Goal: Information Seeking & Learning: Learn about a topic

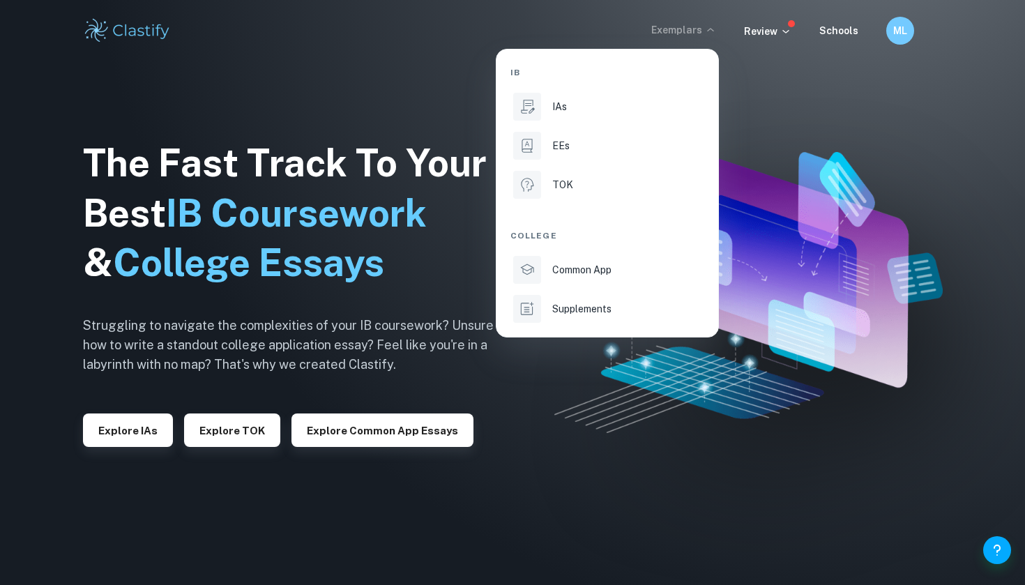
click at [564, 147] on p "EEs" at bounding box center [560, 145] width 17 height 15
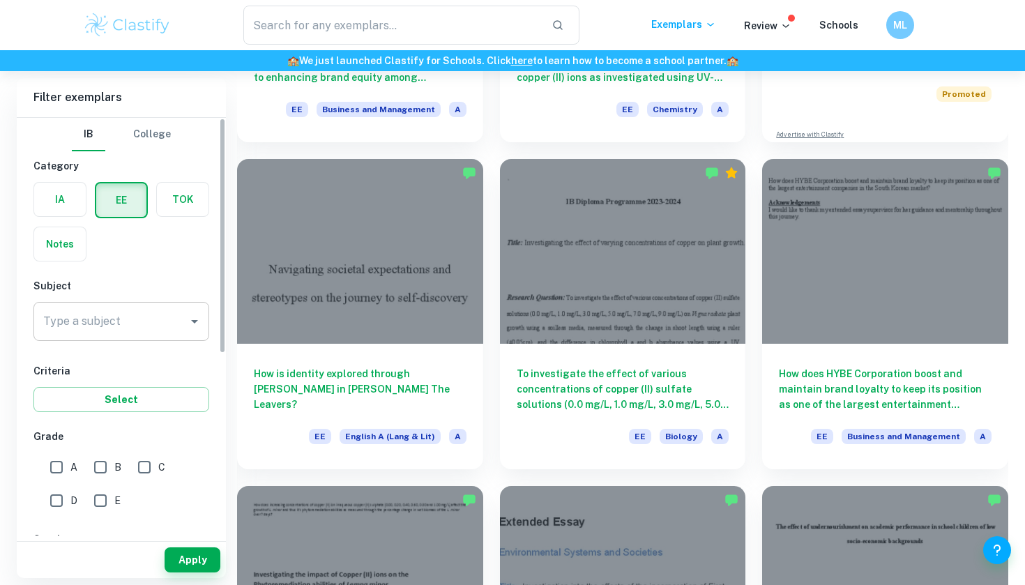
click at [151, 313] on input "Type a subject" at bounding box center [111, 321] width 142 height 27
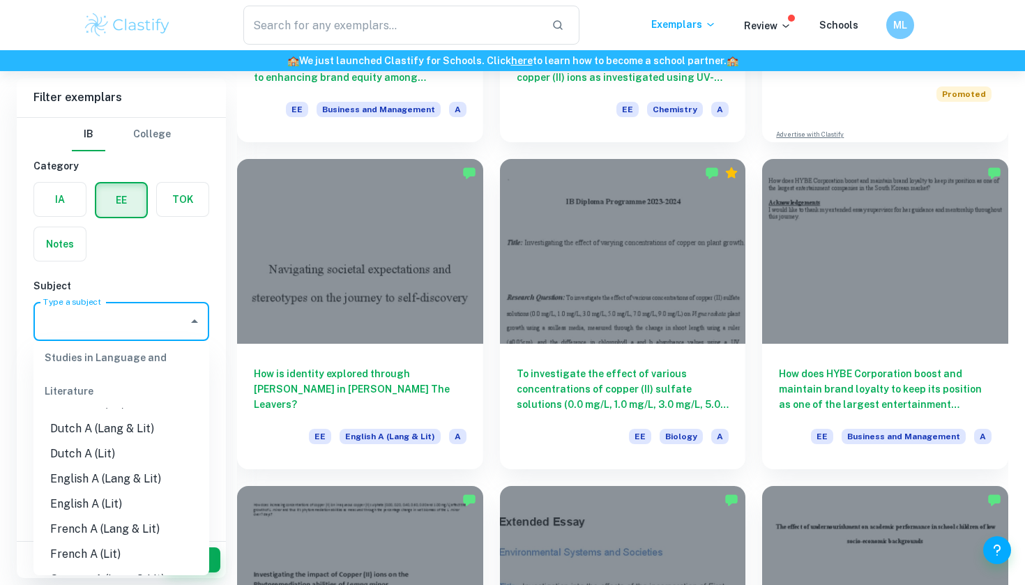
scroll to position [100, 0]
click at [141, 472] on li "English A (Lang & Lit)" at bounding box center [121, 476] width 176 height 25
type input "English A (Lang & Lit)"
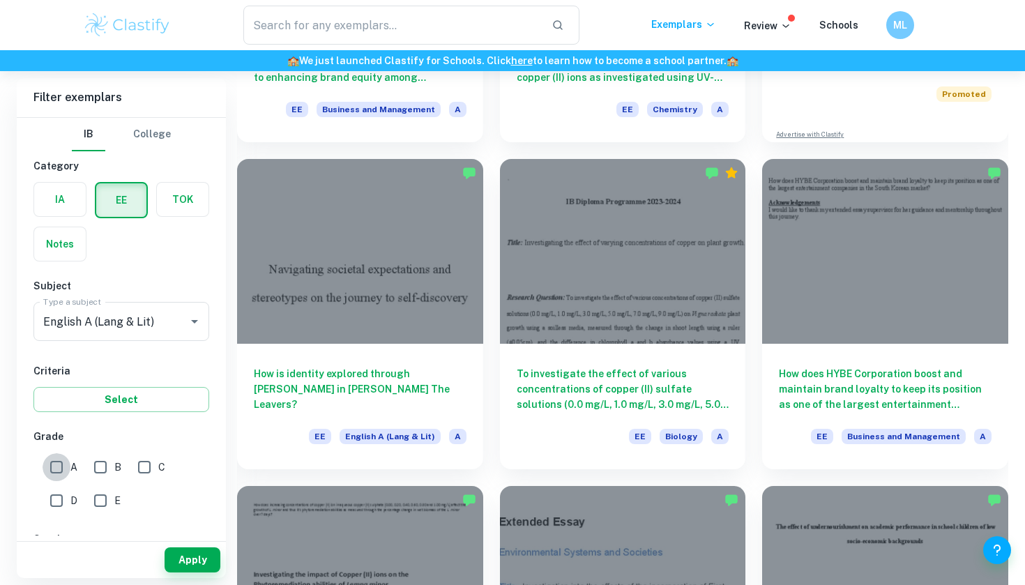
click at [66, 471] on input "A" at bounding box center [57, 467] width 28 height 28
checkbox input "true"
click at [103, 466] on input "B" at bounding box center [100, 467] width 28 height 28
checkbox input "true"
click at [194, 566] on button "Apply" at bounding box center [193, 559] width 56 height 25
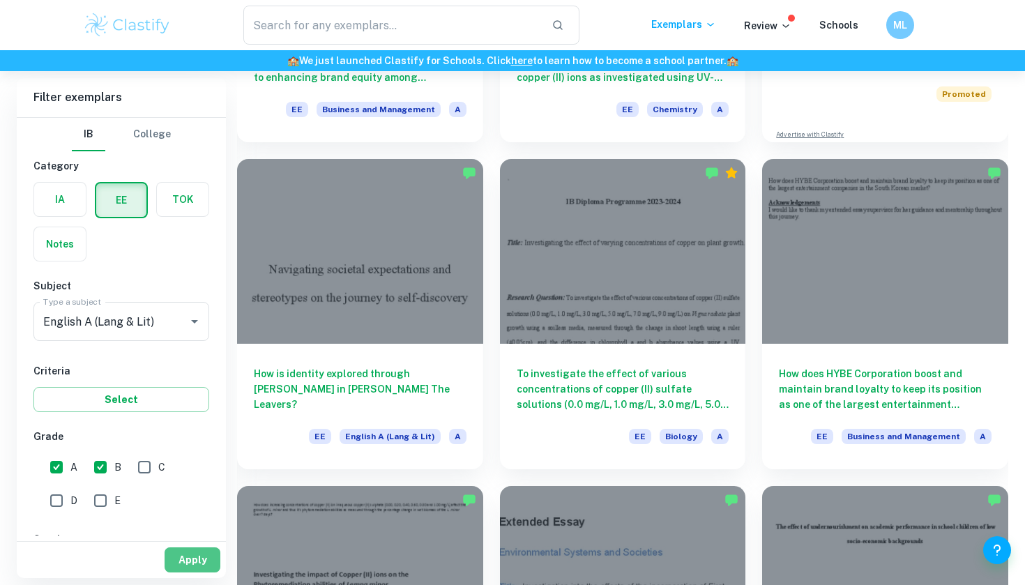
scroll to position [71, 0]
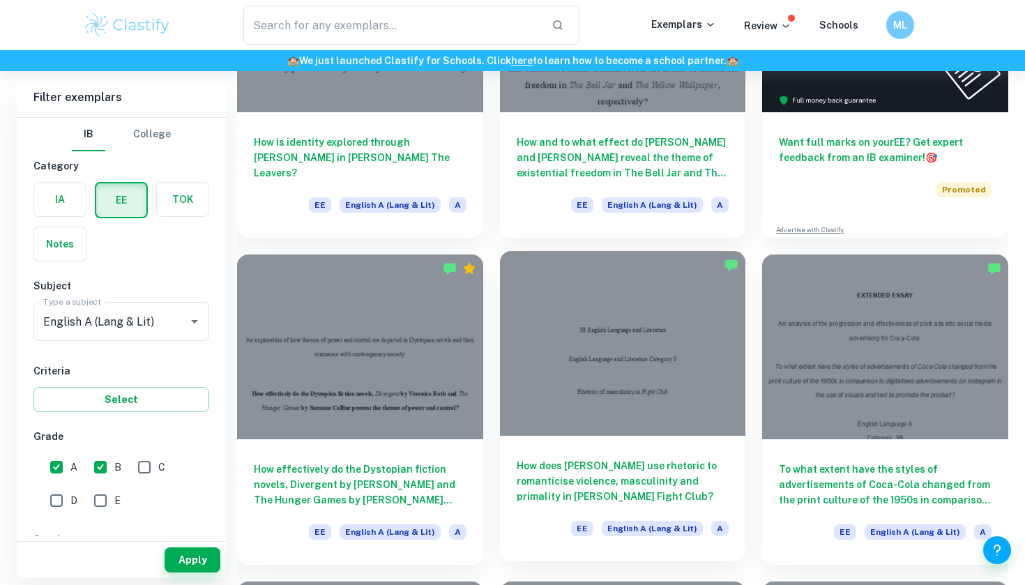
scroll to position [261, 0]
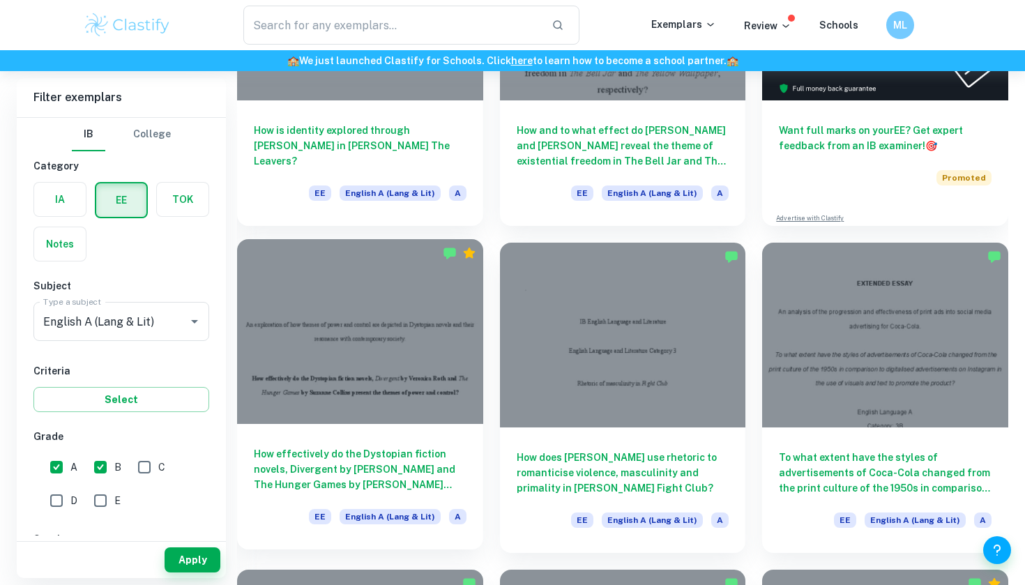
click at [405, 413] on div at bounding box center [360, 331] width 246 height 184
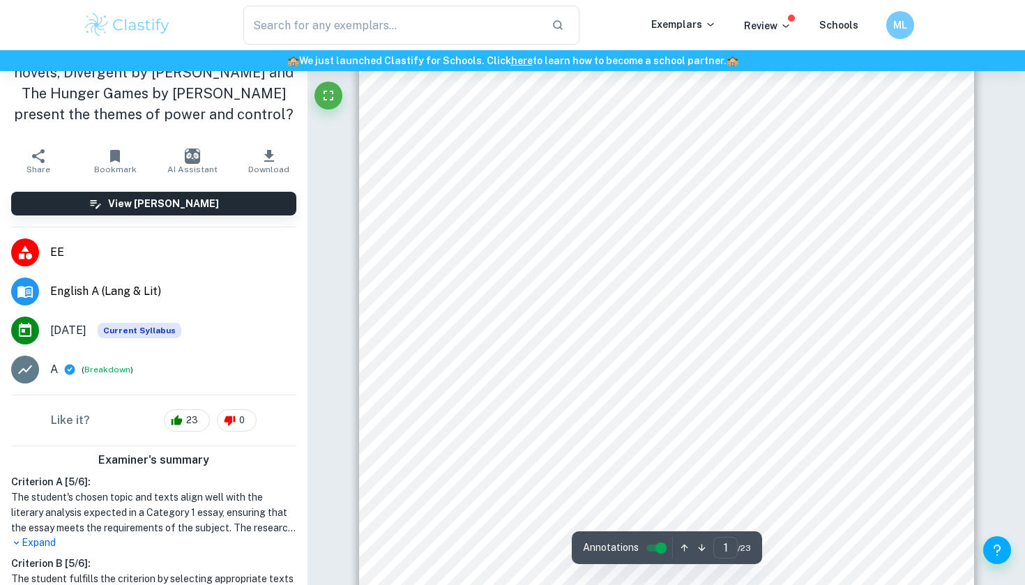
scroll to position [186, 0]
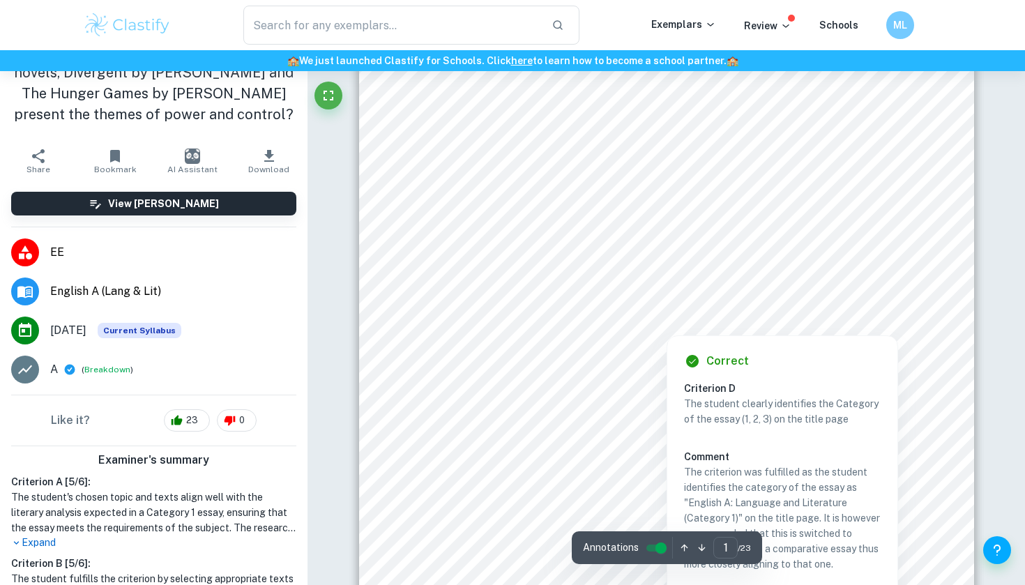
click at [665, 322] on div at bounding box center [666, 325] width 61 height 13
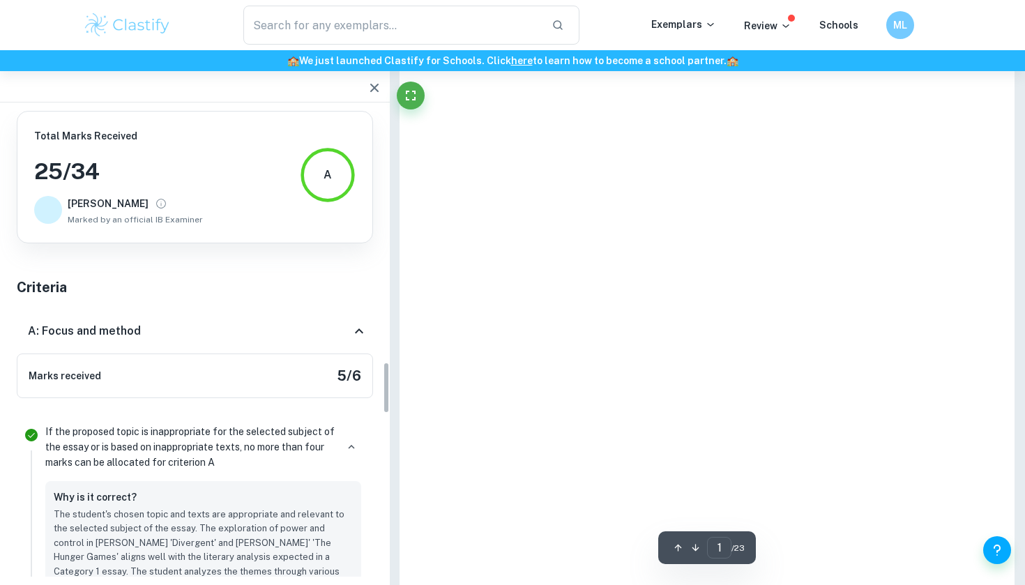
scroll to position [3857, 0]
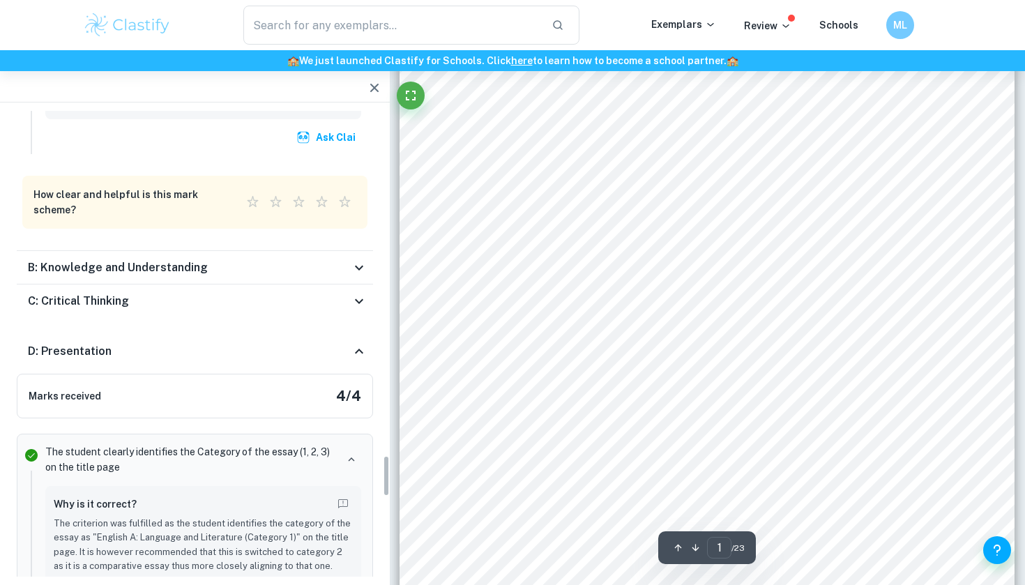
click at [378, 89] on icon "button" at bounding box center [374, 88] width 17 height 17
